Goal: Task Accomplishment & Management: Use online tool/utility

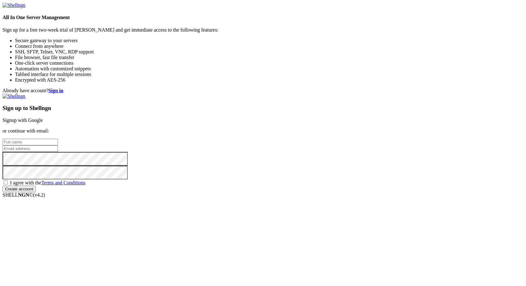
click at [43, 118] on link "Signup with Google" at bounding box center [23, 120] width 40 height 5
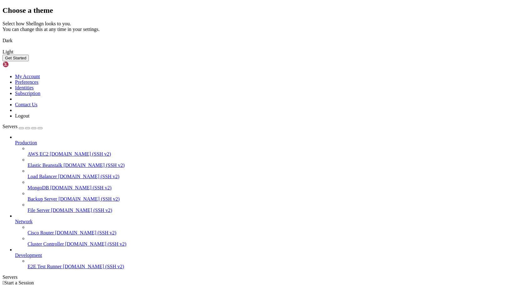
click at [3, 37] on img at bounding box center [3, 37] width 0 height 0
click at [29, 61] on button "Get Started" at bounding box center [16, 58] width 26 height 7
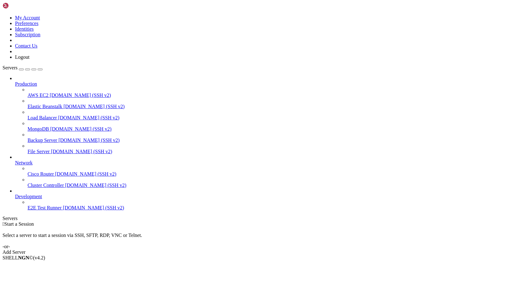
click at [302, 250] on div "Add Server" at bounding box center [263, 253] width 521 height 6
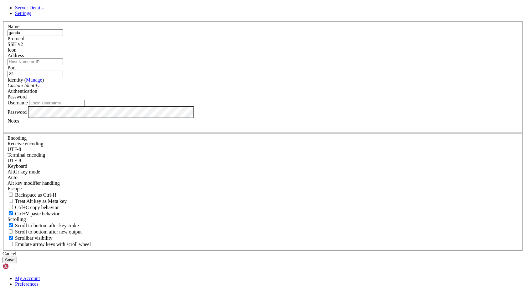
type input "gandxlf"
click at [63, 65] on input "Address" at bounding box center [35, 62] width 55 height 7
type input "[TECHNICAL_ID]"
click at [63, 77] on input "22" at bounding box center [35, 74] width 55 height 7
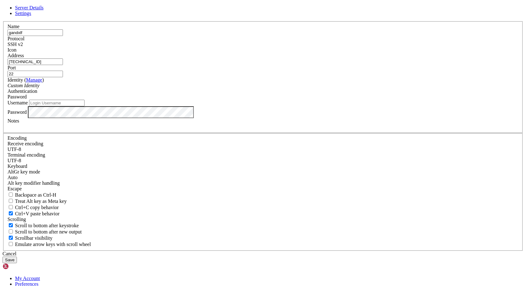
drag, startPoint x: 302, startPoint y: 111, endPoint x: 283, endPoint y: 110, distance: 18.5
click at [63, 77] on input "22" at bounding box center [35, 74] width 55 height 7
type input "31240"
click at [84, 106] on input "Username" at bounding box center [56, 103] width 55 height 7
type input "gandxlf"
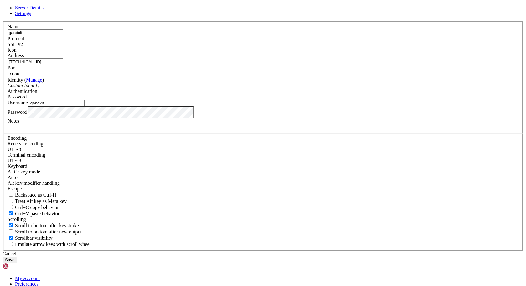
click at [17, 257] on button "Save" at bounding box center [10, 260] width 14 height 7
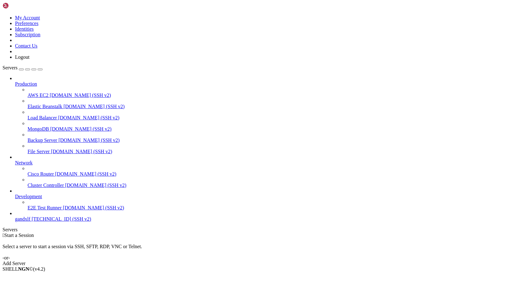
click at [30, 222] on span "gandxlf" at bounding box center [22, 219] width 15 height 5
click at [32, 222] on span "[TECHNICAL_ID] (SSH v2)" at bounding box center [61, 219] width 59 height 5
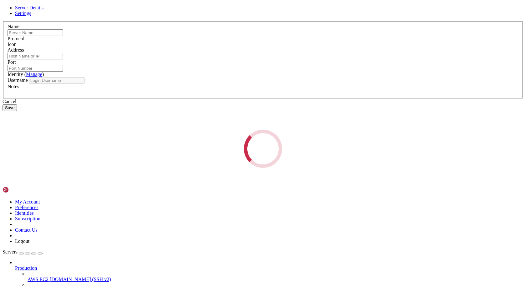
type input "gandxlf"
type input "[TECHNICAL_ID]"
type input "31240"
type input "gandxlf"
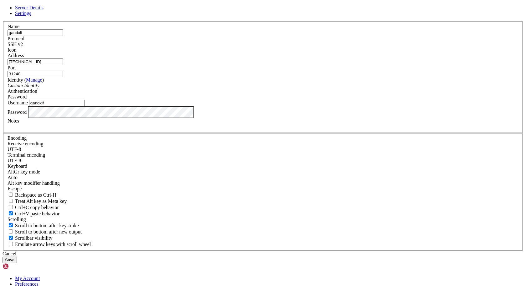
click at [63, 65] on input "[TECHNICAL_ID]" at bounding box center [35, 62] width 55 height 7
type input "[TECHNICAL_ID]"
click at [63, 77] on input "31240" at bounding box center [35, 74] width 55 height 7
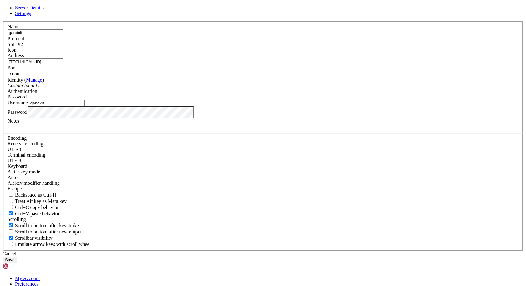
click at [63, 77] on input "31240" at bounding box center [35, 74] width 55 height 7
type input "22"
click at [17, 257] on button "Save" at bounding box center [10, 260] width 14 height 7
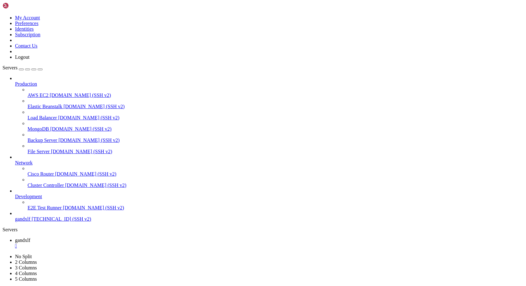
click at [36, 222] on span "[TECHNICAL_ID] (SSH v2)" at bounding box center [61, 219] width 59 height 5
